Goal: Transaction & Acquisition: Obtain resource

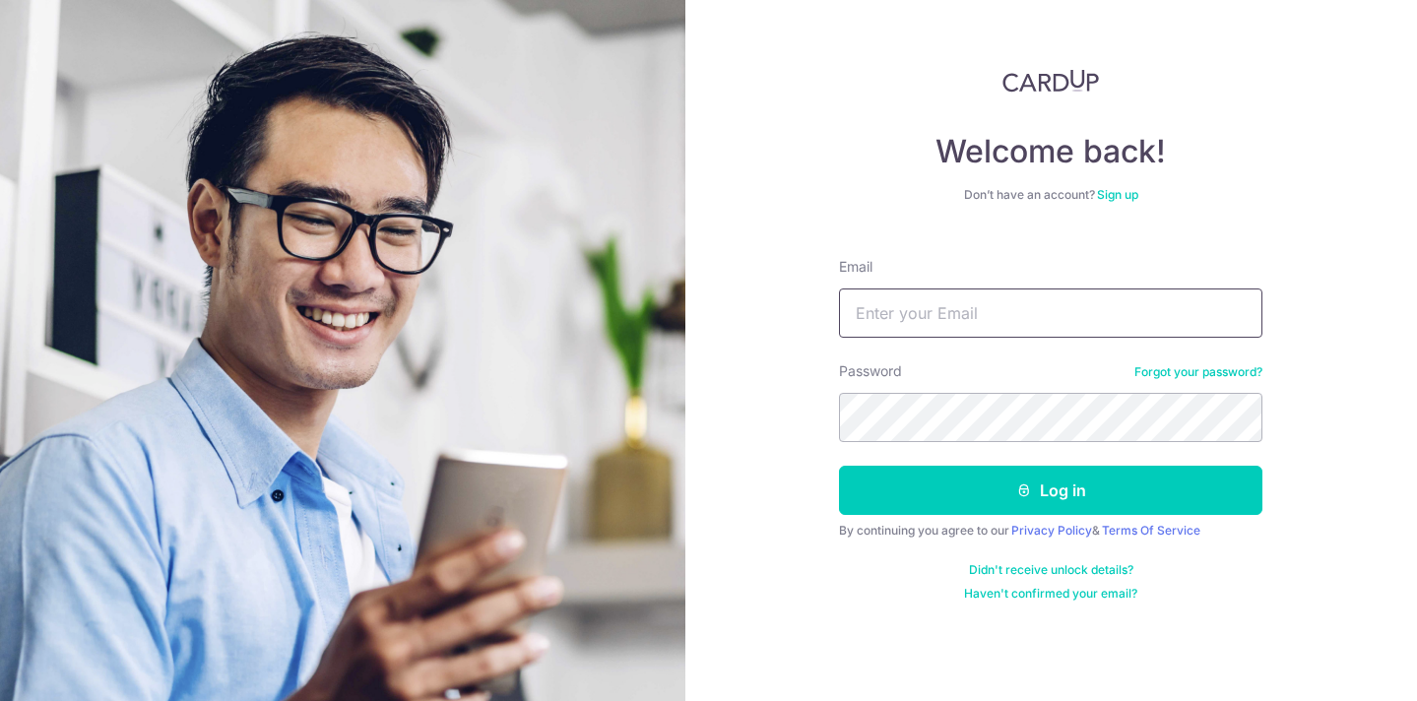
click at [1033, 301] on input "Email" at bounding box center [1051, 313] width 424 height 49
click at [1029, 301] on input "Email" at bounding box center [1051, 313] width 424 height 49
type input "[EMAIL_ADDRESS][DOMAIN_NAME]"
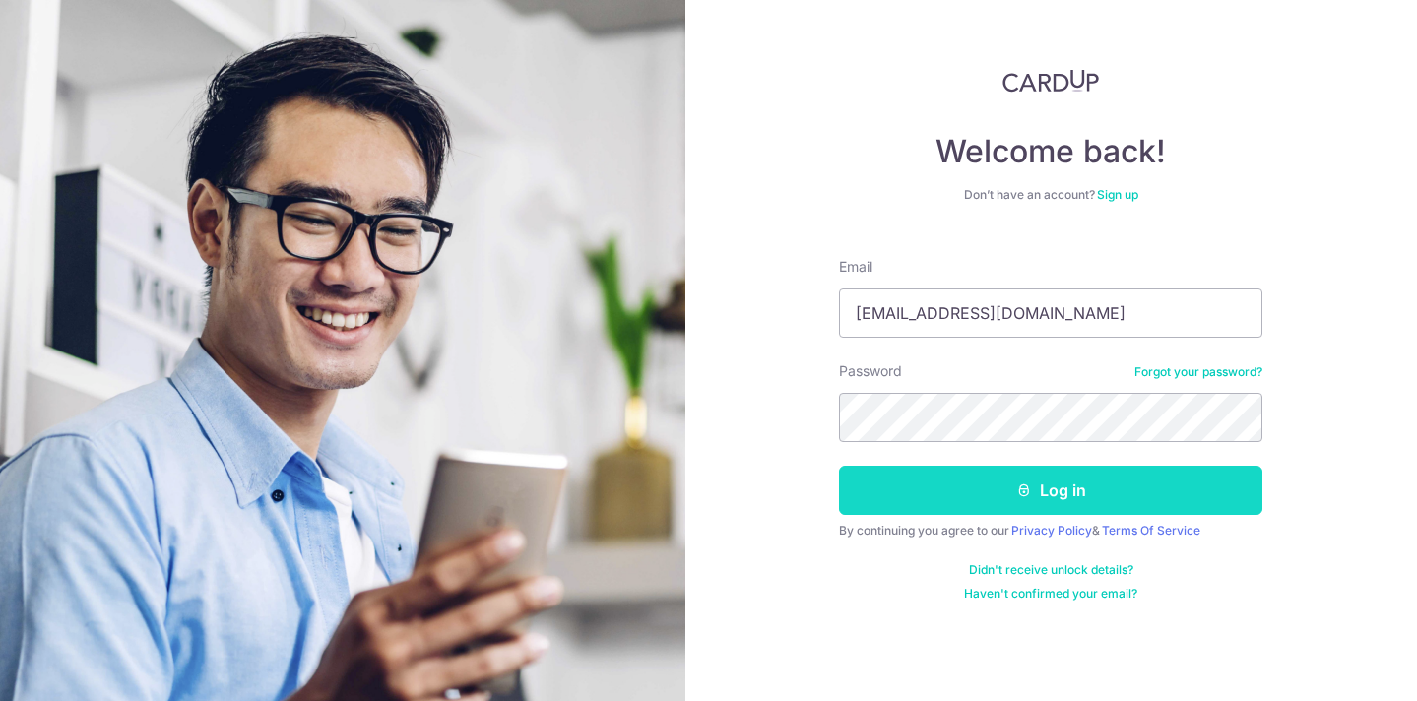
click at [1017, 491] on icon "submit" at bounding box center [1025, 491] width 16 height 16
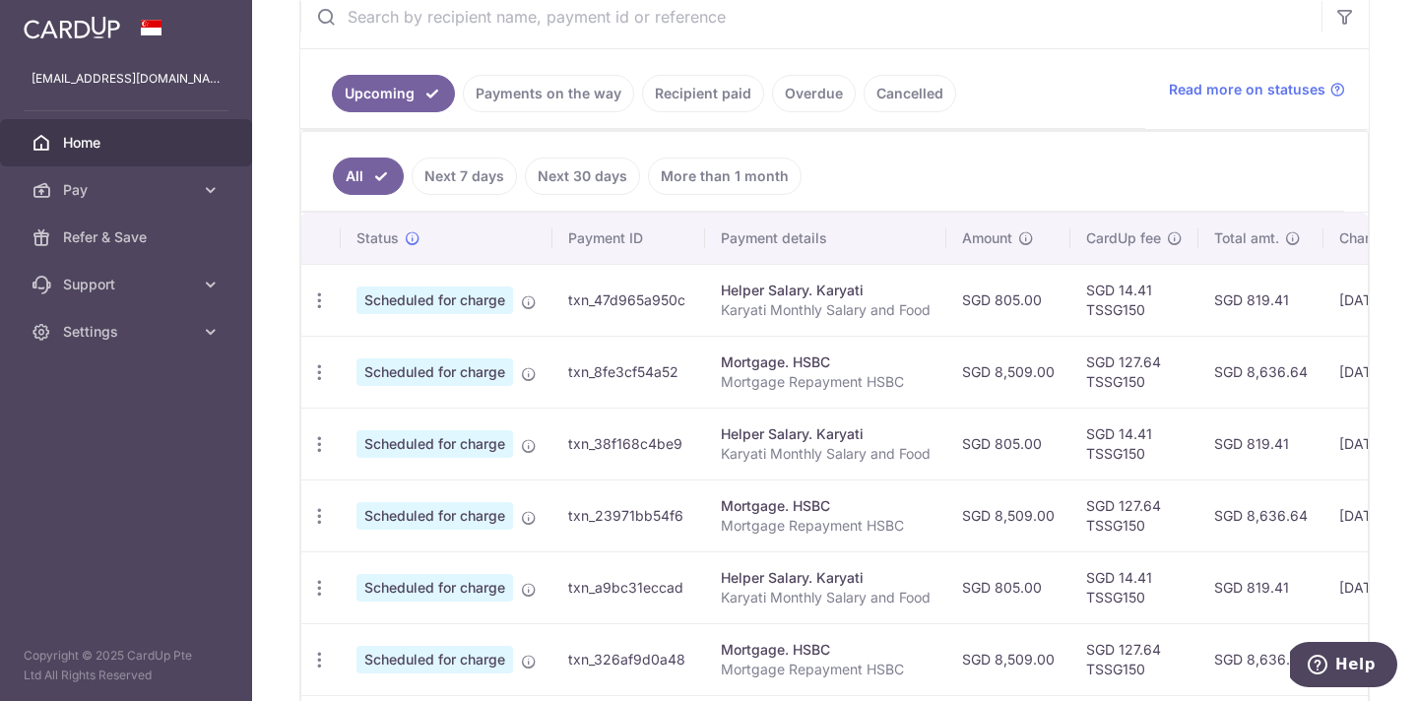
scroll to position [376, 0]
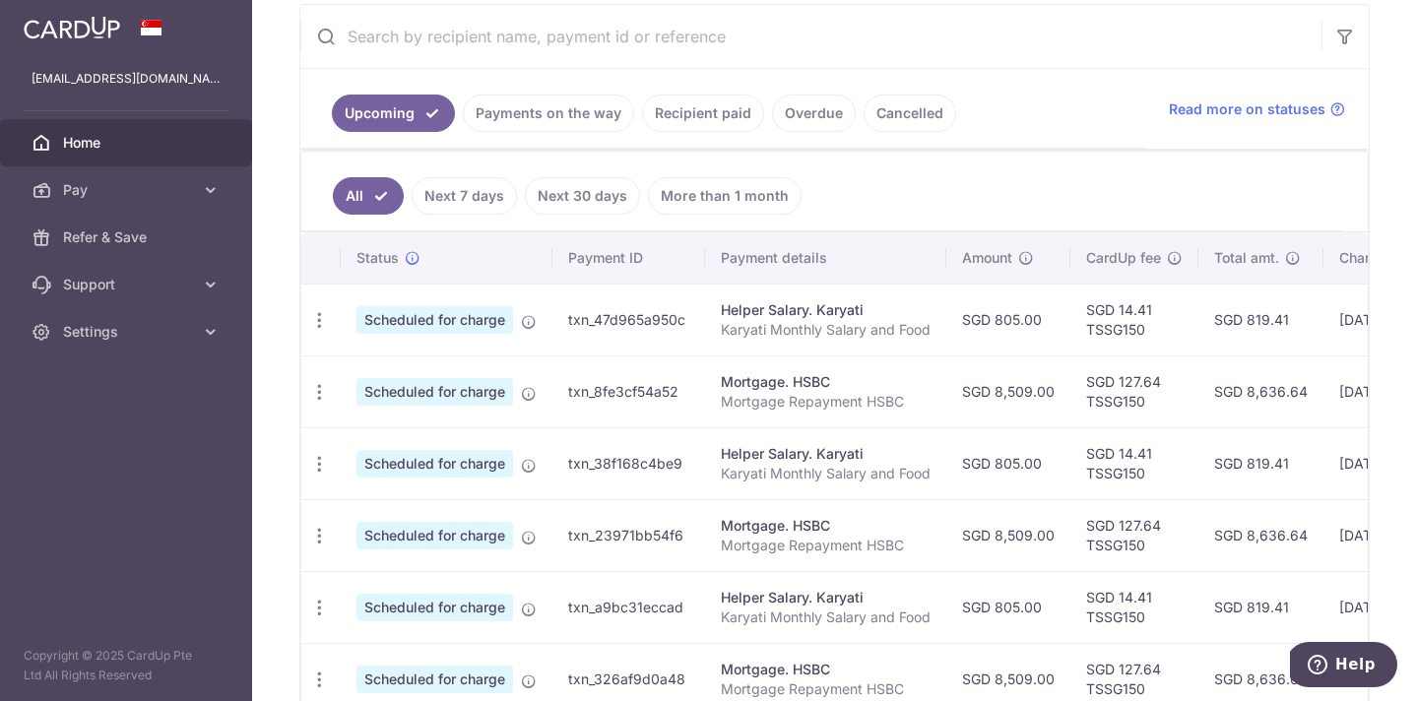
click at [707, 120] on link "Recipient paid" at bounding box center [703, 113] width 122 height 37
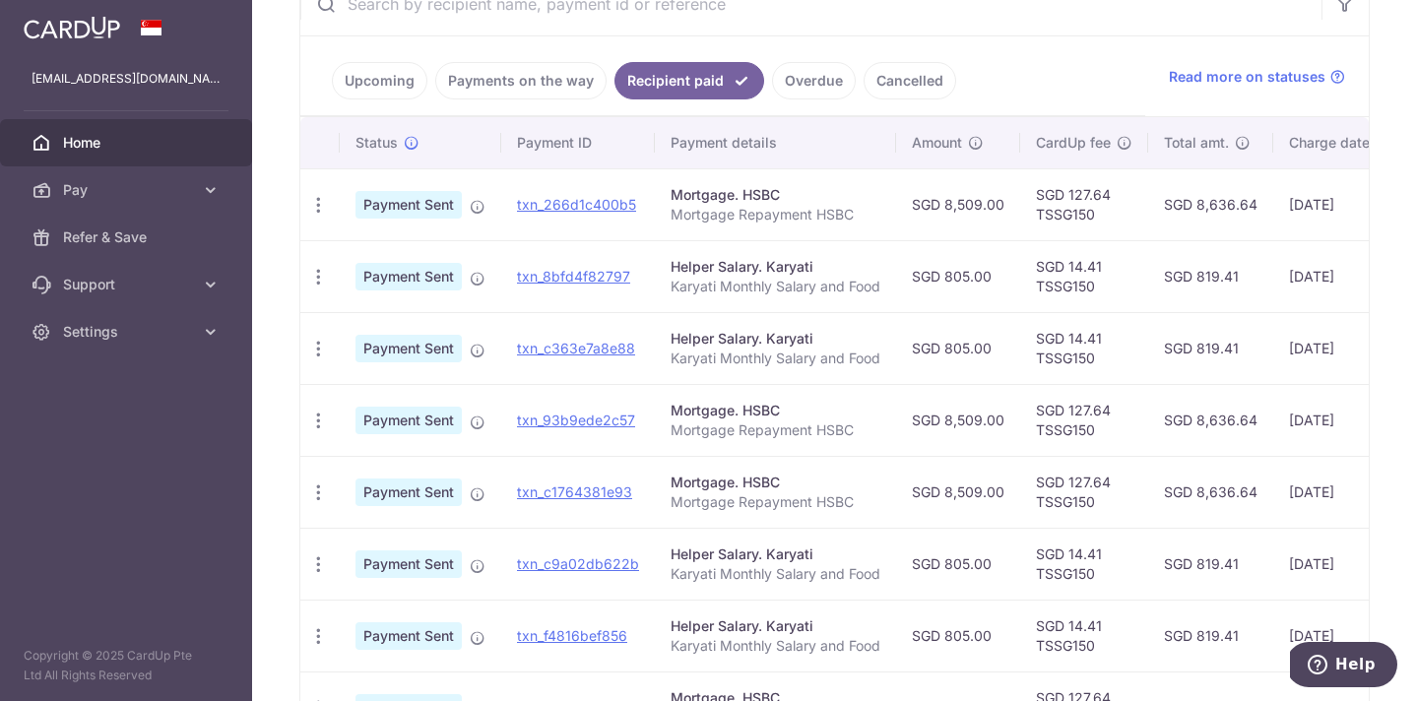
scroll to position [407, 0]
click at [322, 286] on icon "button" at bounding box center [318, 279] width 21 height 21
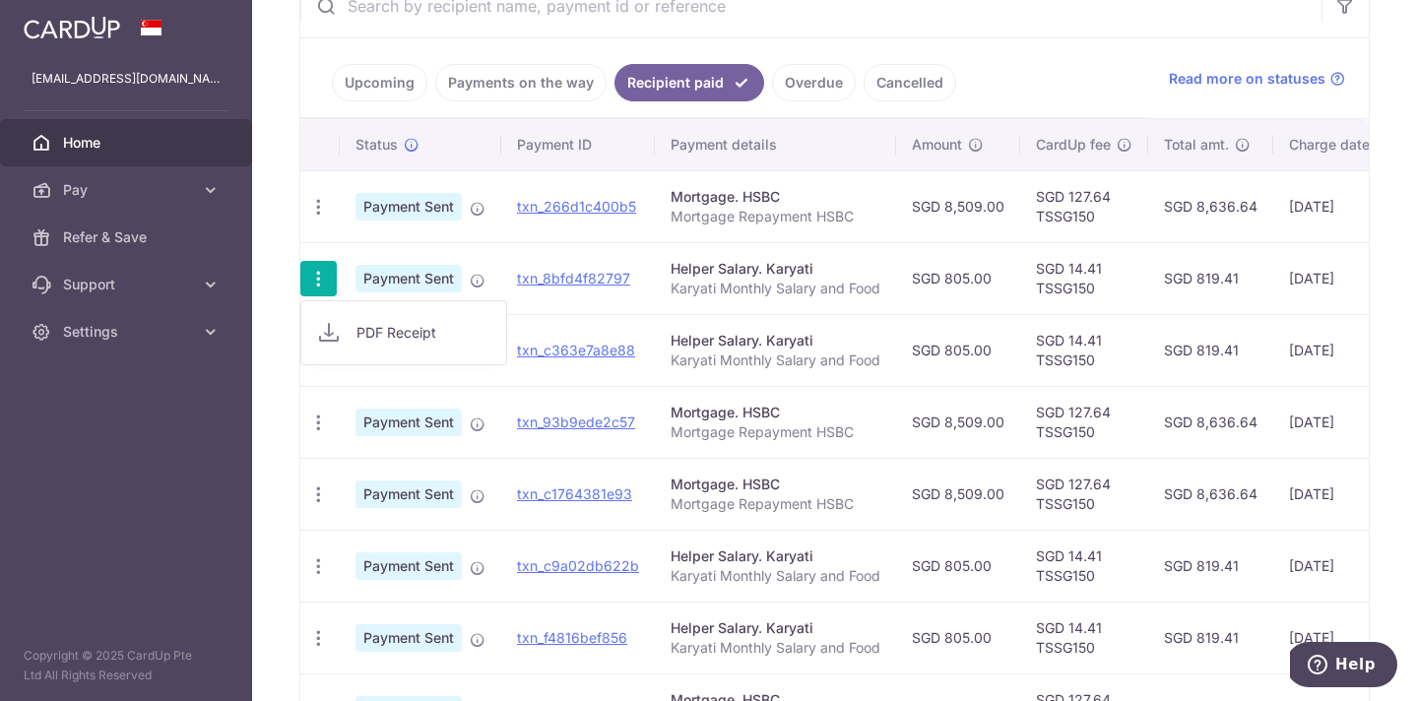
click at [383, 330] on span "PDF Receipt" at bounding box center [424, 333] width 134 height 20
click at [321, 343] on icon "button" at bounding box center [318, 351] width 21 height 21
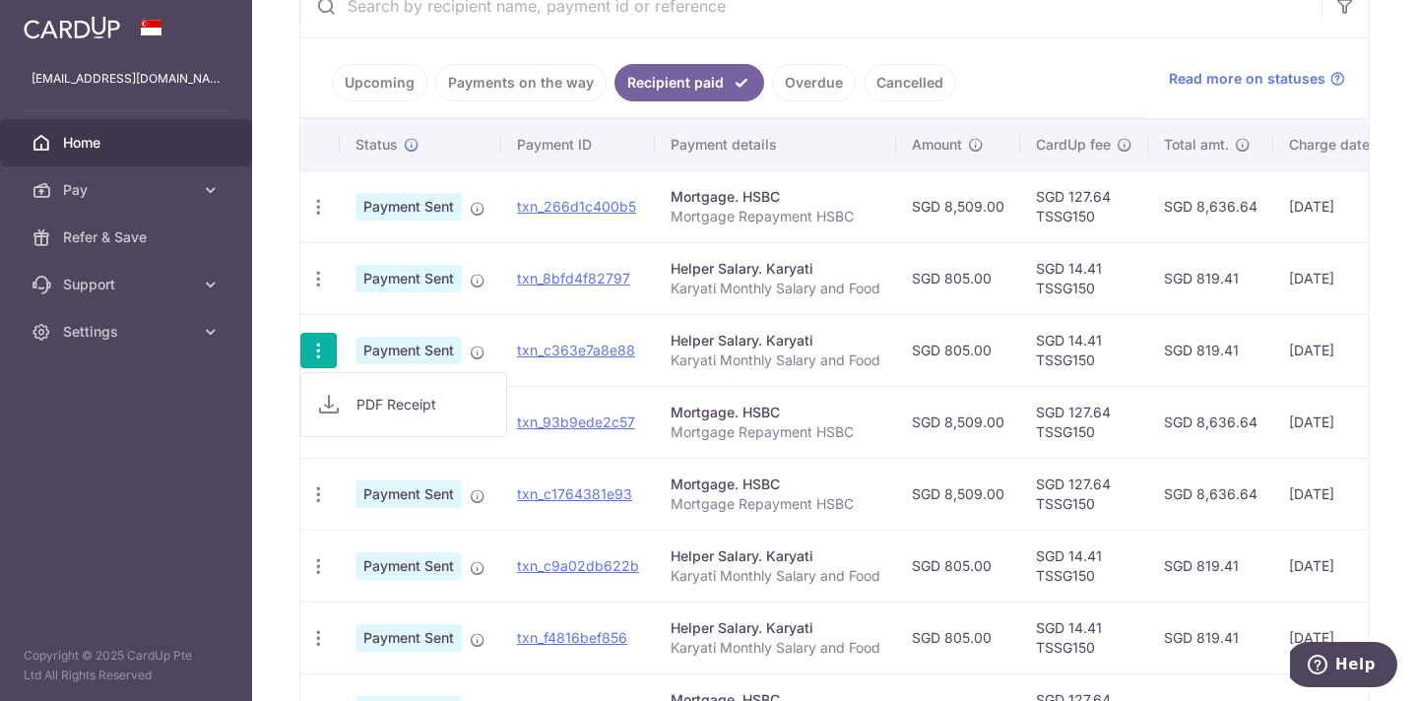
click at [365, 399] on span "PDF Receipt" at bounding box center [424, 405] width 134 height 20
click at [317, 567] on icon "button" at bounding box center [318, 567] width 21 height 21
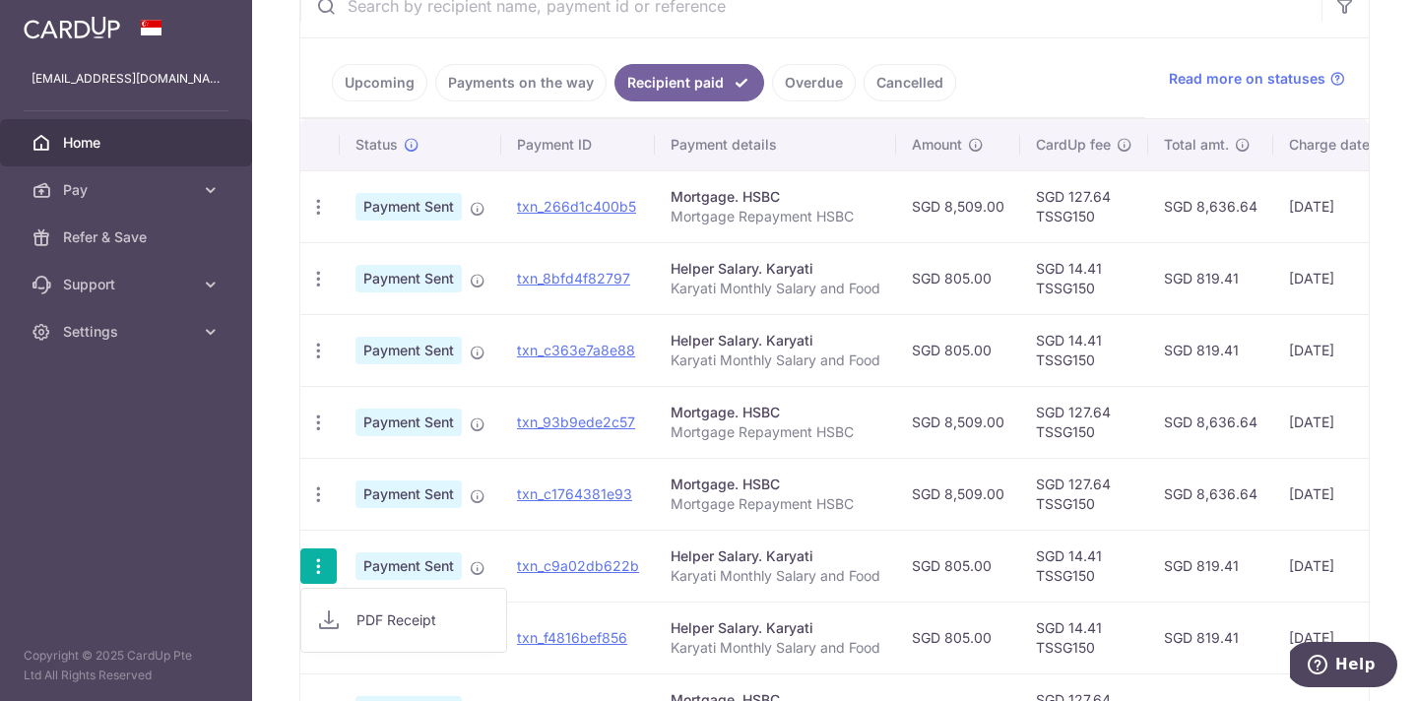
click at [384, 616] on span "PDF Receipt" at bounding box center [424, 621] width 134 height 20
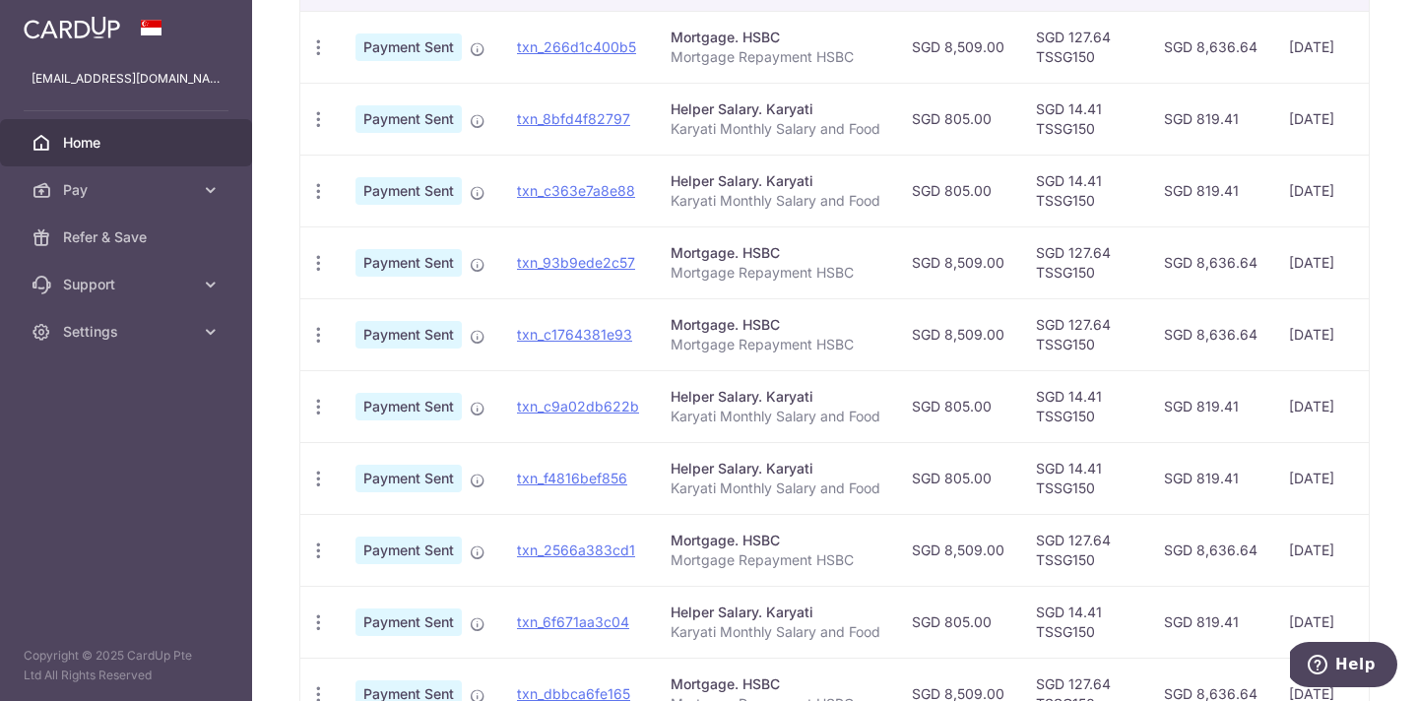
scroll to position [573, 0]
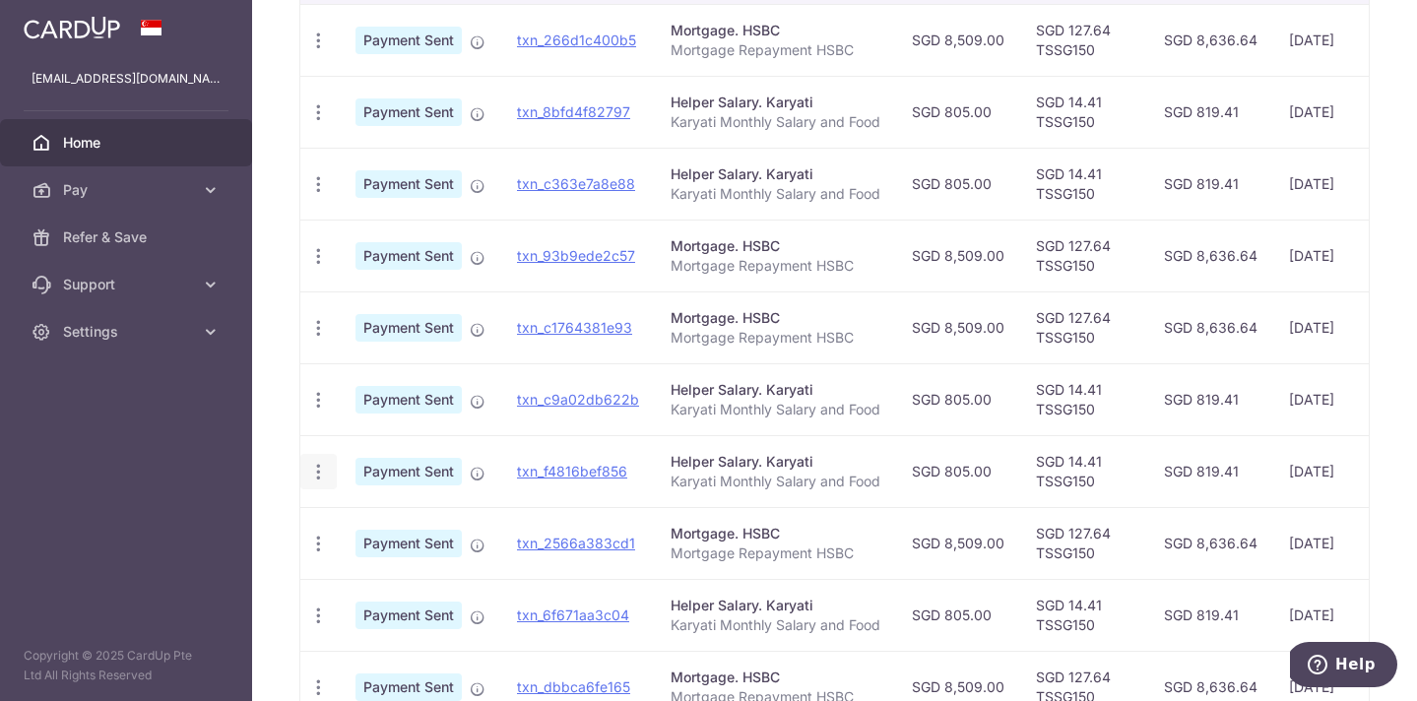
click at [319, 470] on icon "button" at bounding box center [318, 472] width 21 height 21
click at [355, 520] on link "PDF Receipt" at bounding box center [403, 525] width 205 height 47
